Goal: Task Accomplishment & Management: Manage account settings

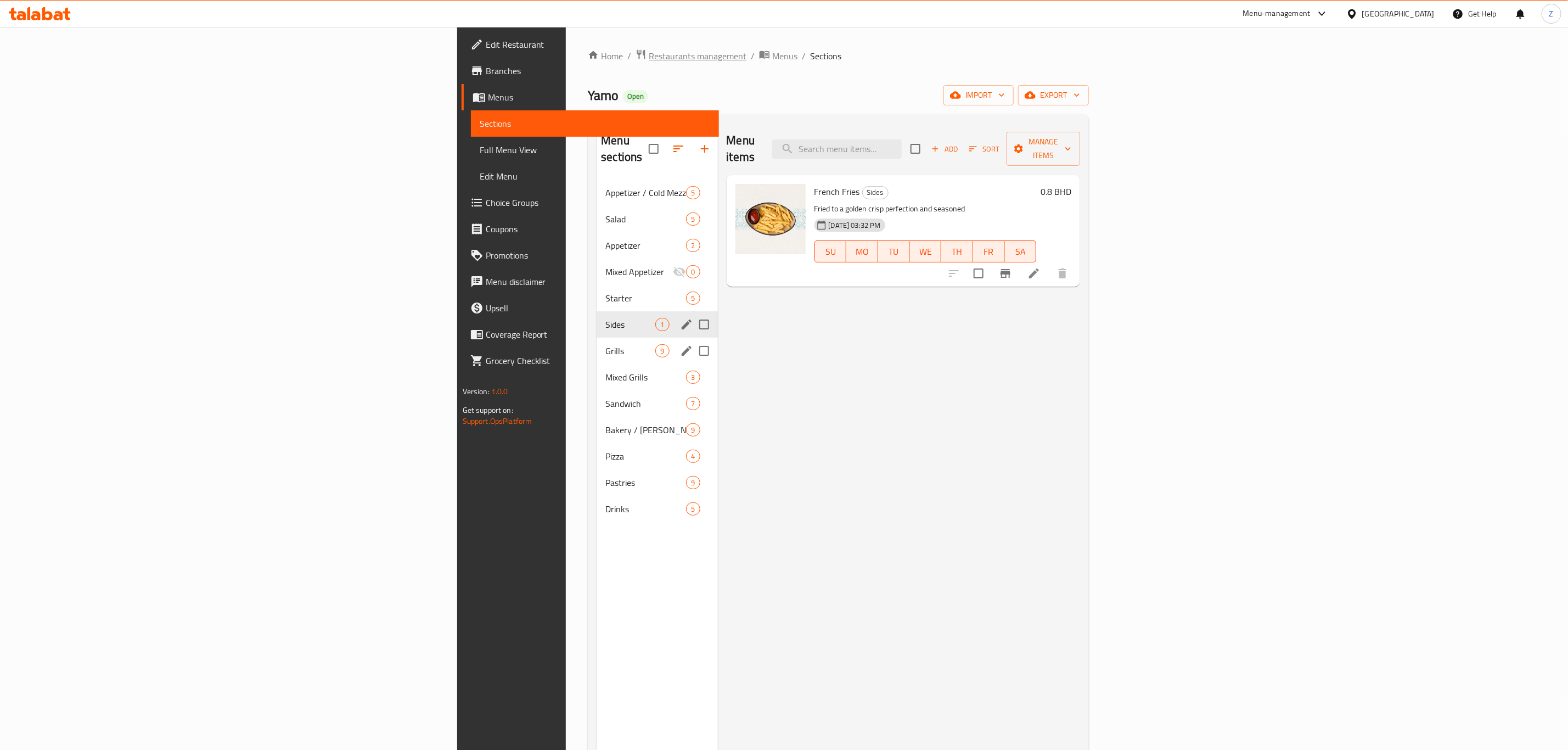
drag, startPoint x: 0, startPoint y: 0, endPoint x: 376, endPoint y: 55, distance: 380.0
click at [649, 55] on span "Restaurants management" at bounding box center [697, 55] width 98 height 13
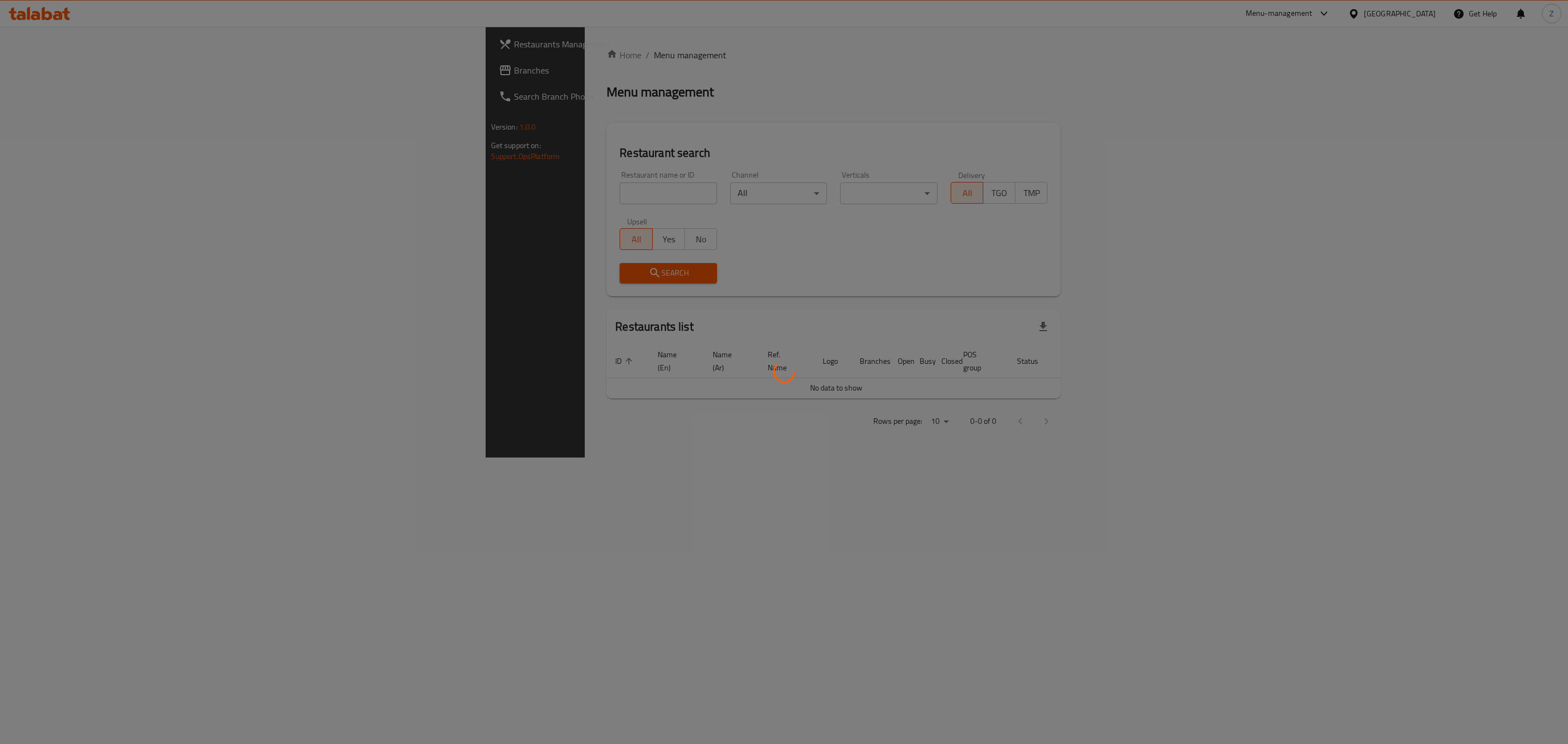
click at [388, 197] on div at bounding box center [784, 372] width 1568 height 744
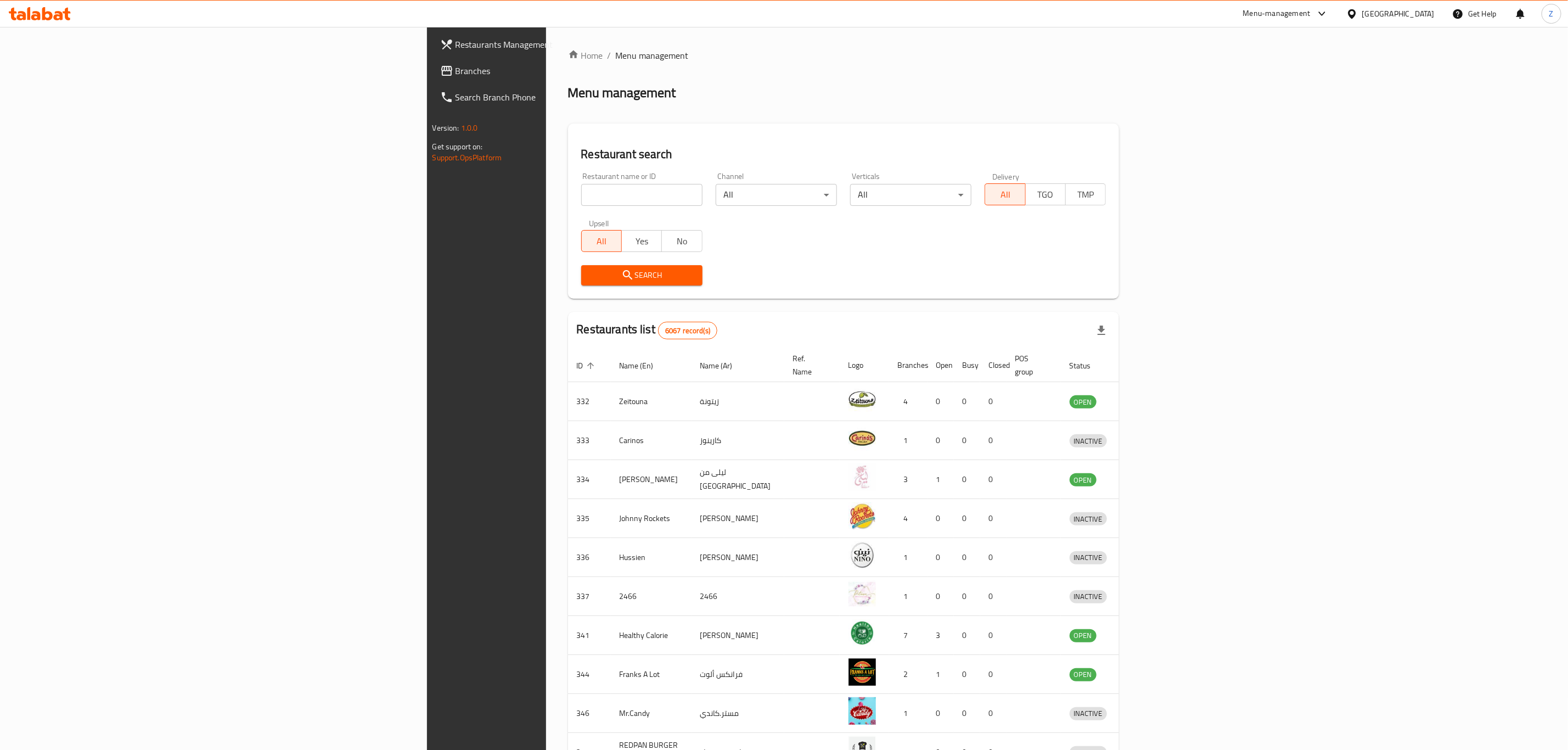
click at [581, 193] on input "search" at bounding box center [642, 195] width 122 height 22
click button "Search" at bounding box center [642, 275] width 122 height 20
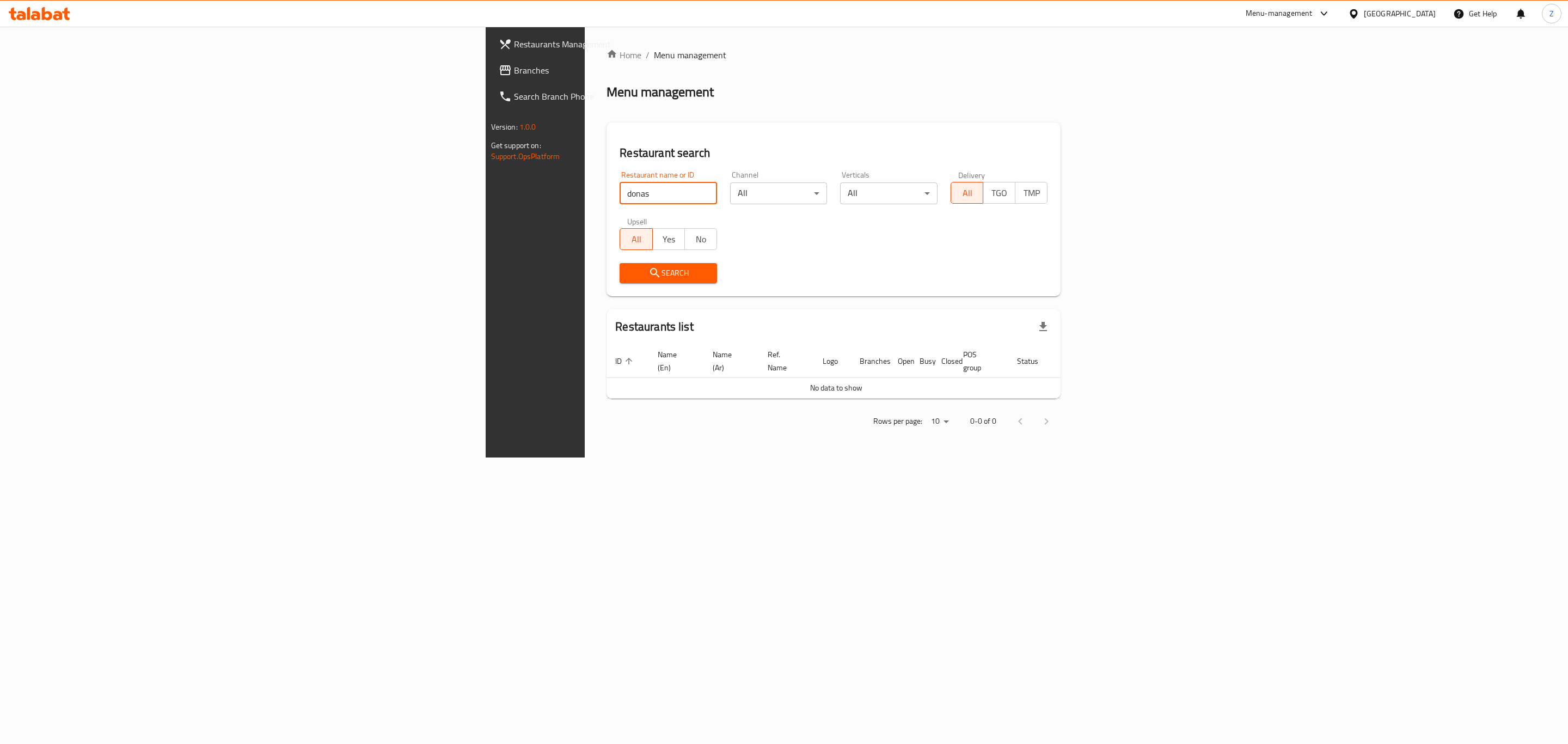
type input "donas"
click button "Search" at bounding box center [668, 273] width 97 height 20
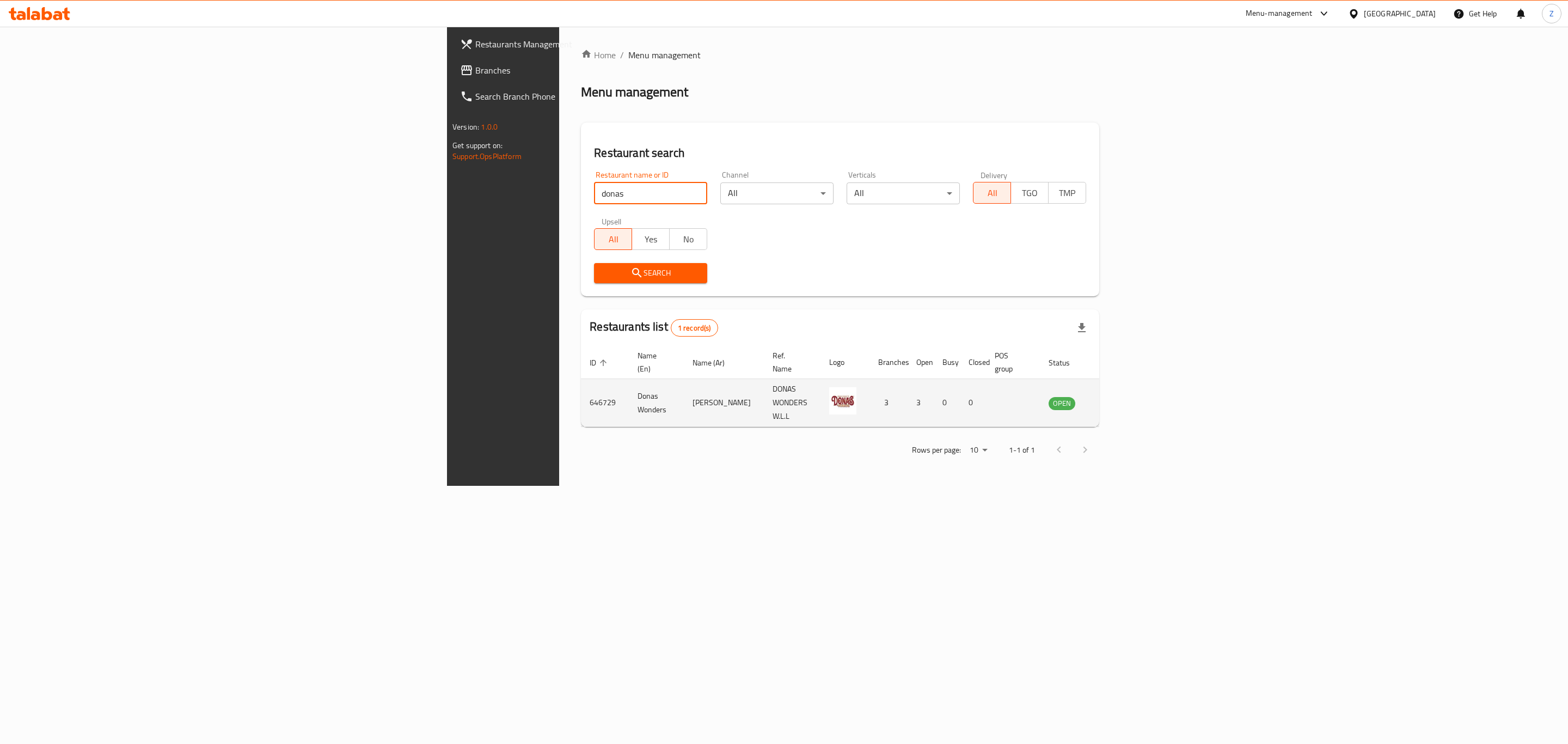
click at [1119, 396] on icon "enhanced table" at bounding box center [1112, 402] width 13 height 13
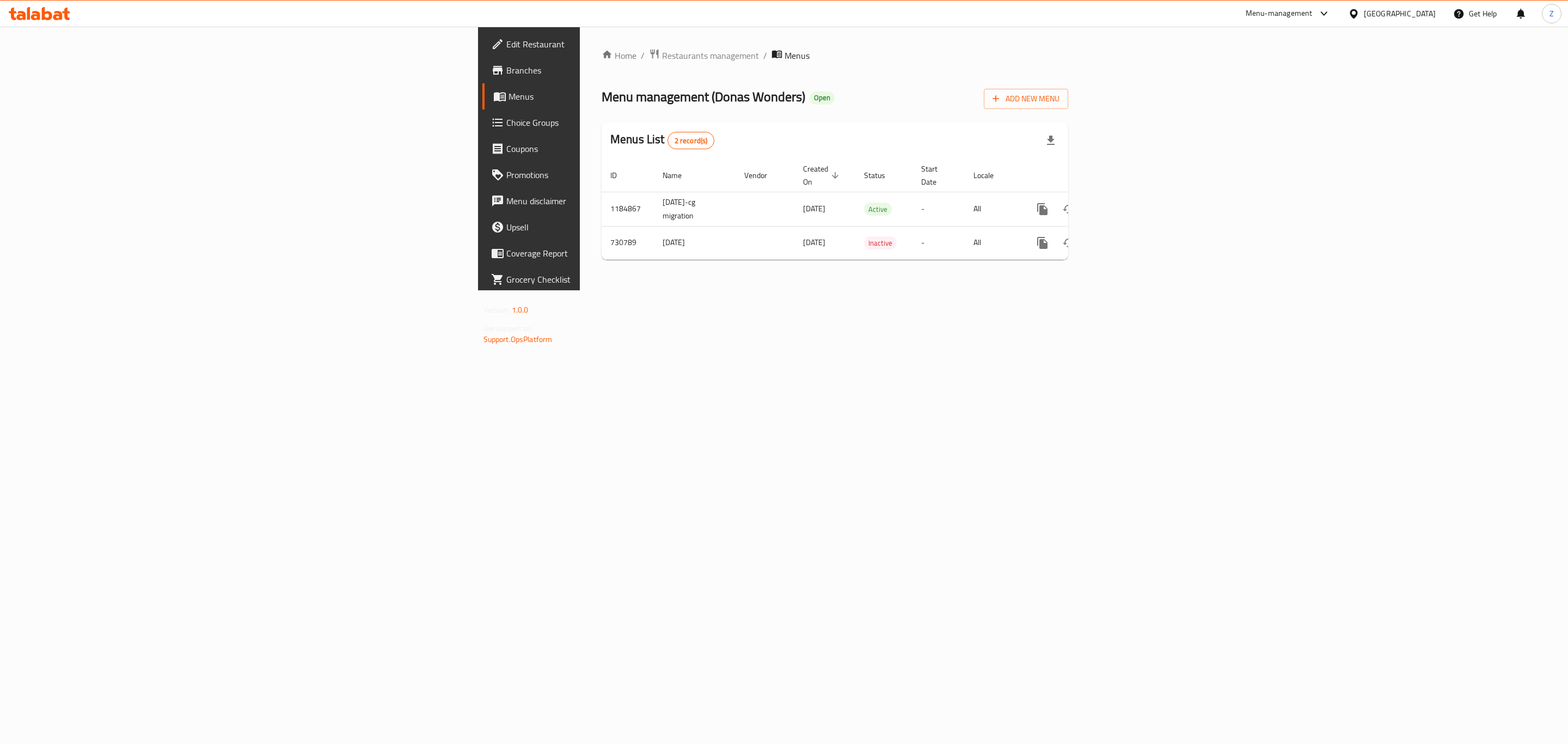
click at [506, 72] on span "Branches" at bounding box center [618, 70] width 225 height 13
